Goal: Find specific page/section: Find specific page/section

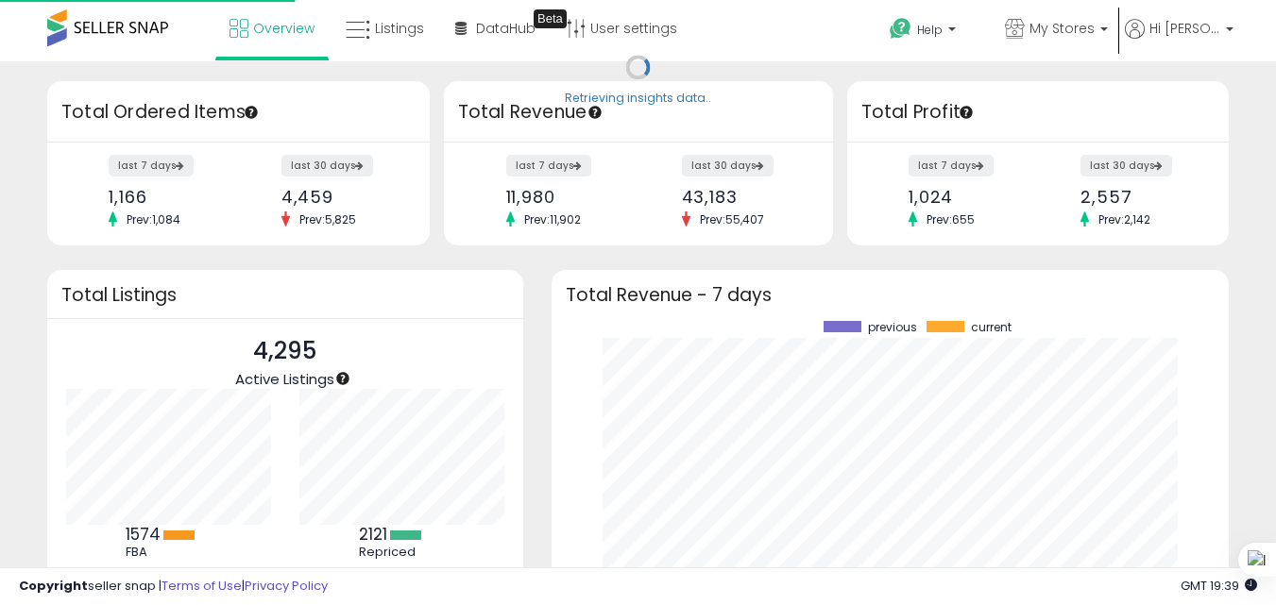
scroll to position [263, 640]
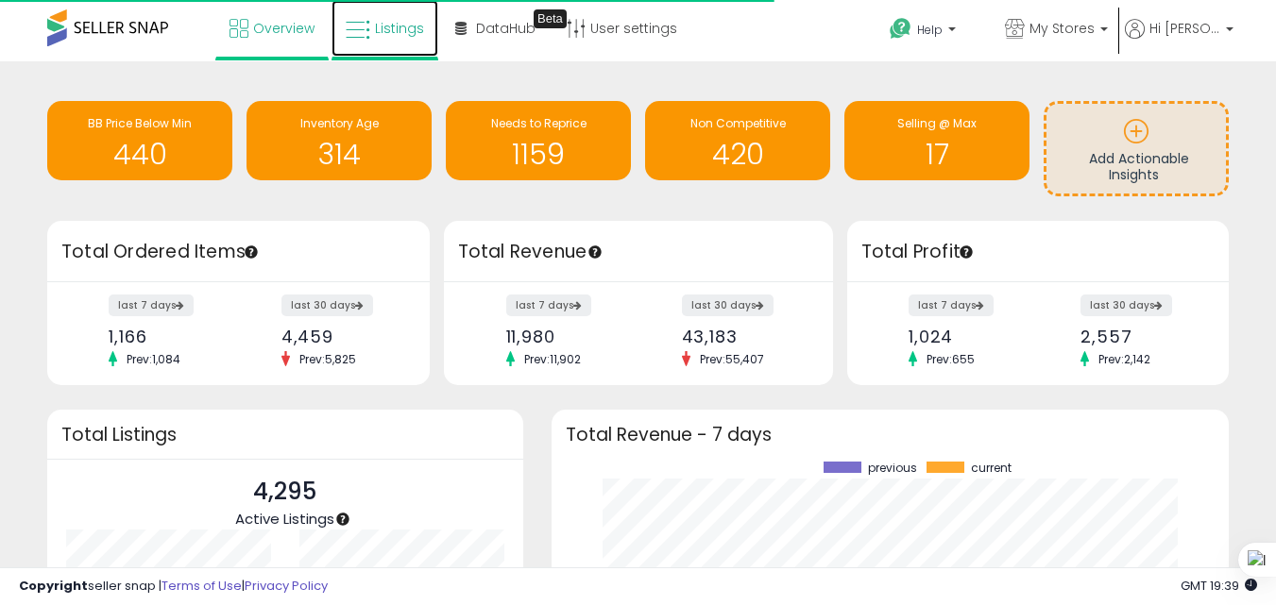
click at [424, 25] on span "Listings" at bounding box center [399, 28] width 49 height 19
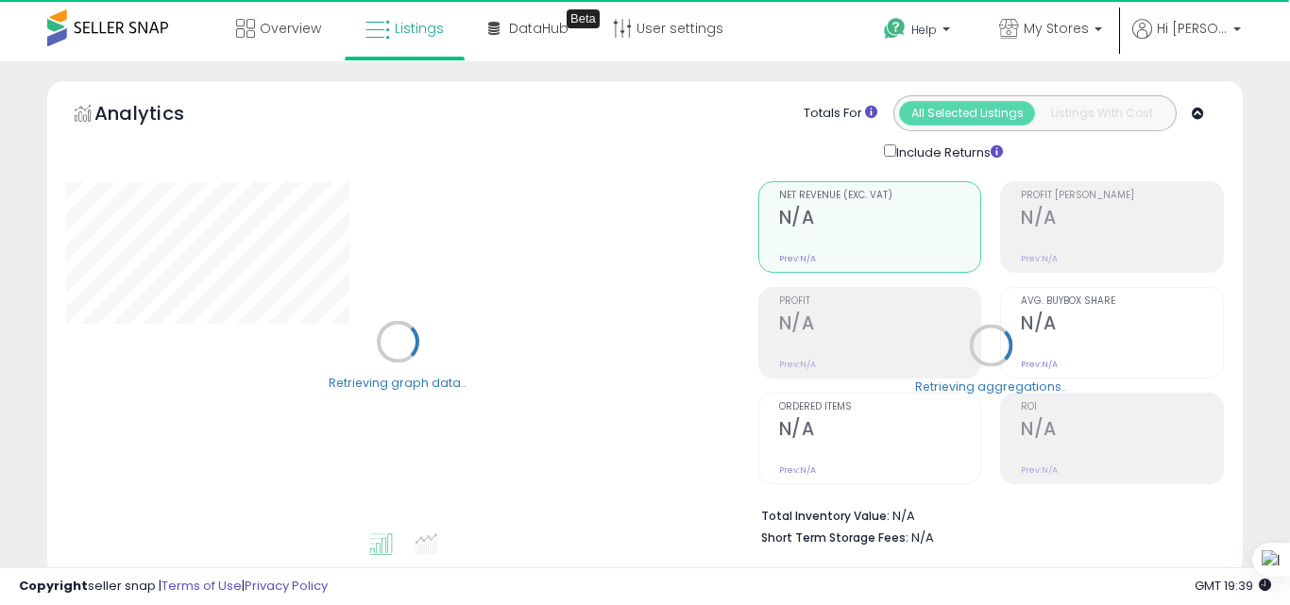
select select "**"
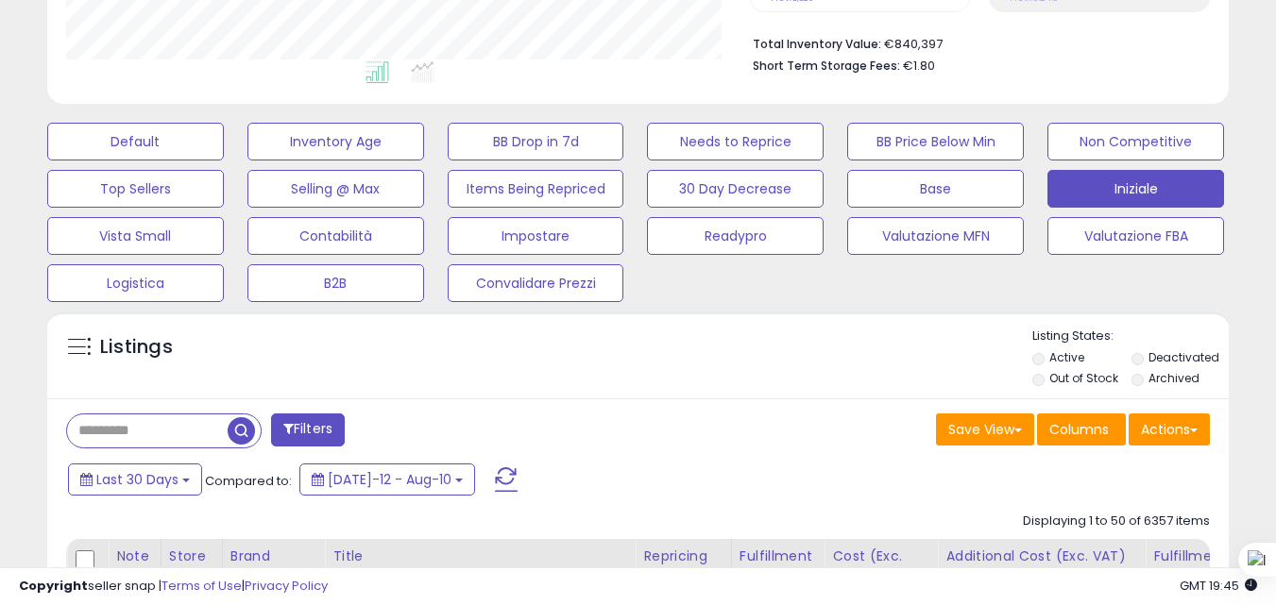
scroll to position [944, 0]
